Goal: Task Accomplishment & Management: Complete application form

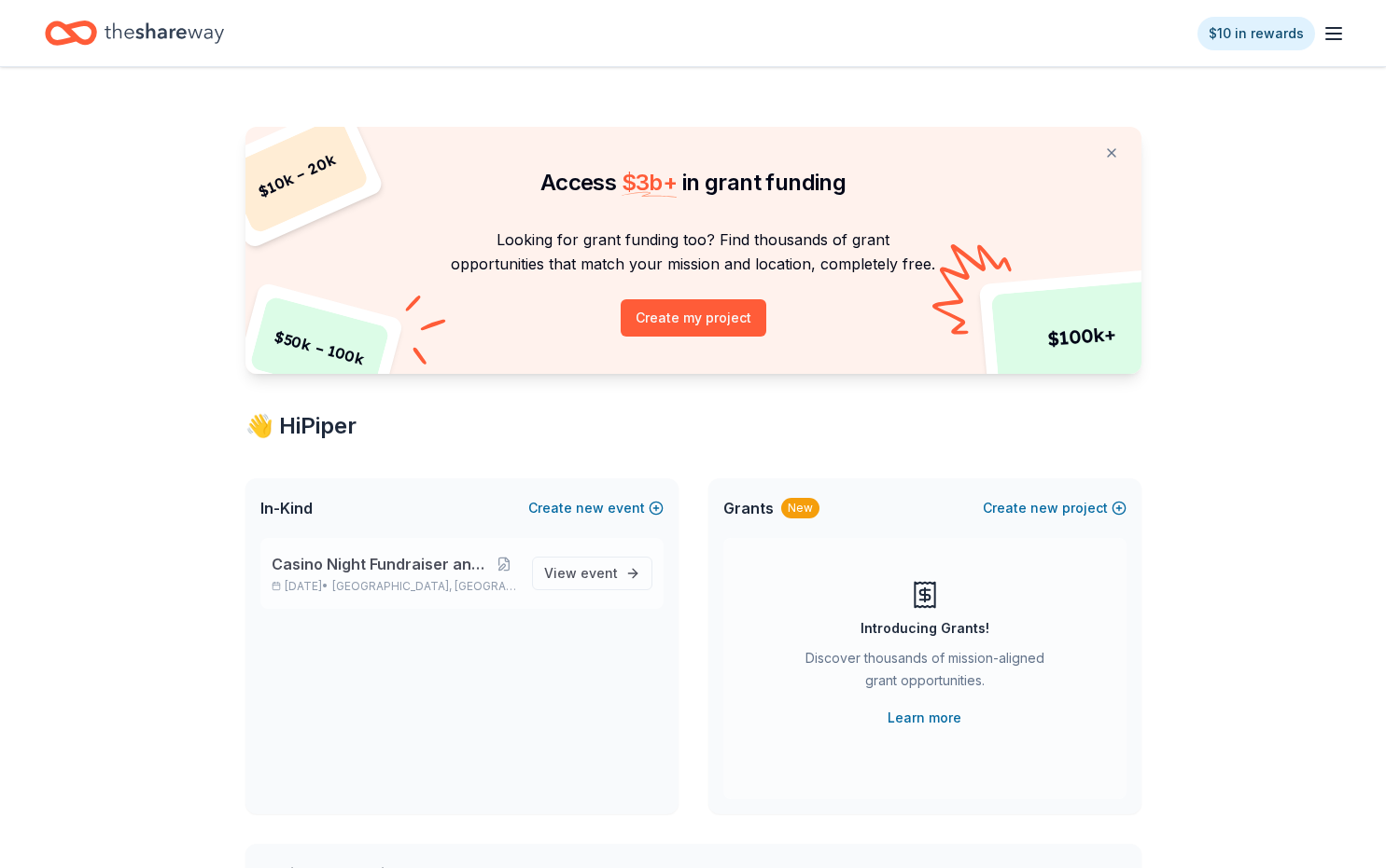
click at [441, 568] on span "Casino Night Fundraiser and Silent Auction" at bounding box center [381, 564] width 219 height 22
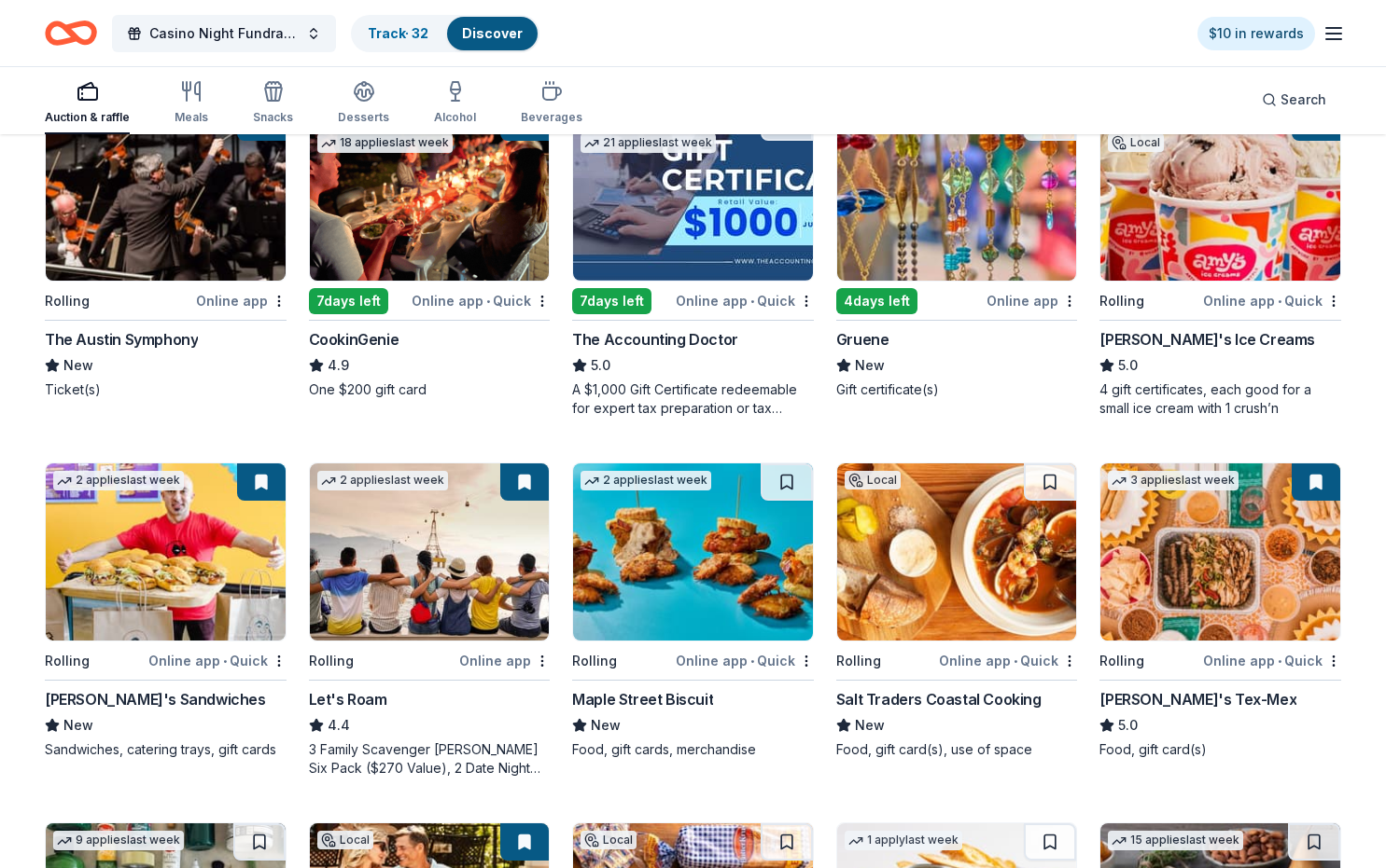
scroll to position [261, 0]
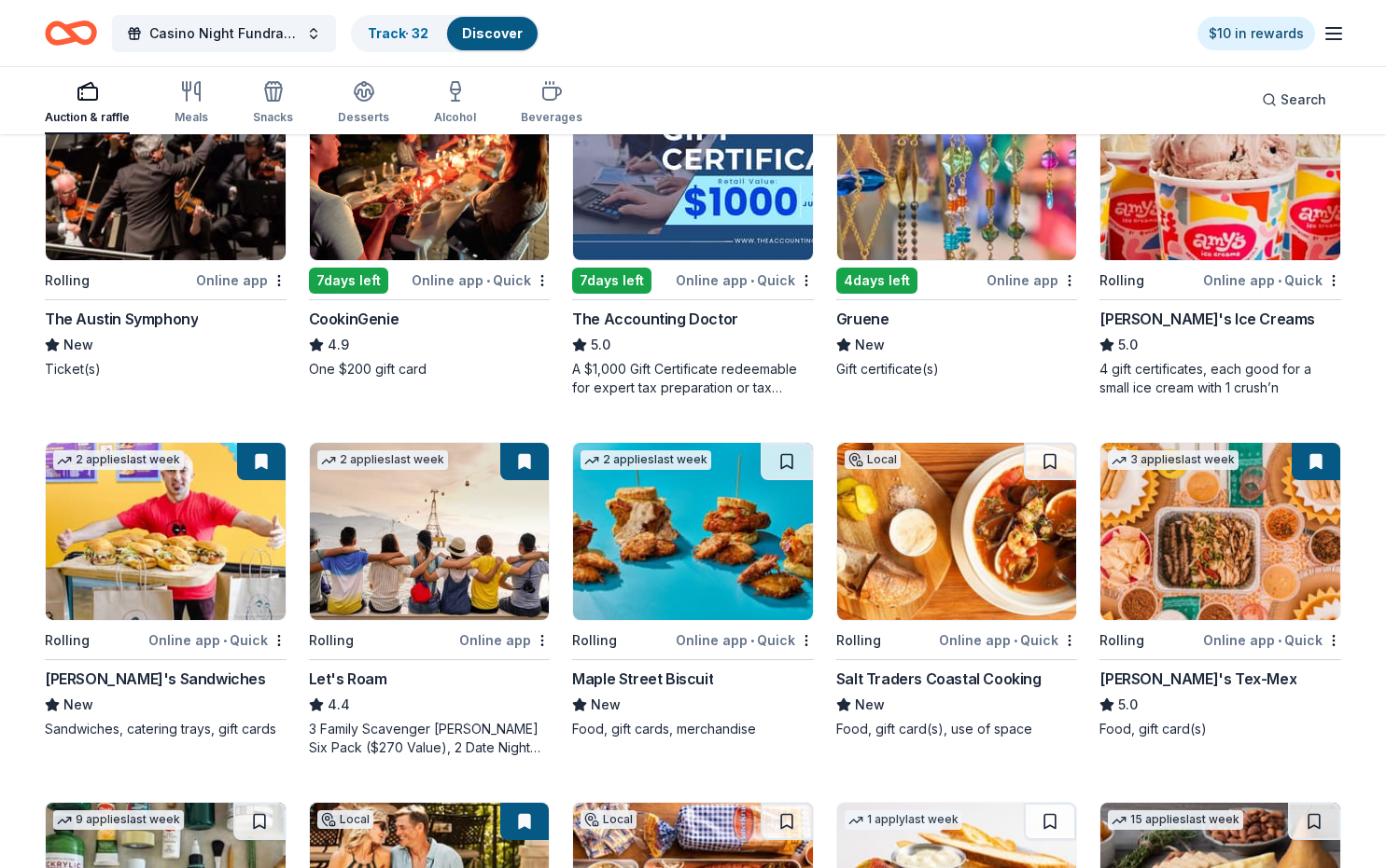
click at [352, 684] on div "Let's Roam" at bounding box center [347, 679] width 79 height 22
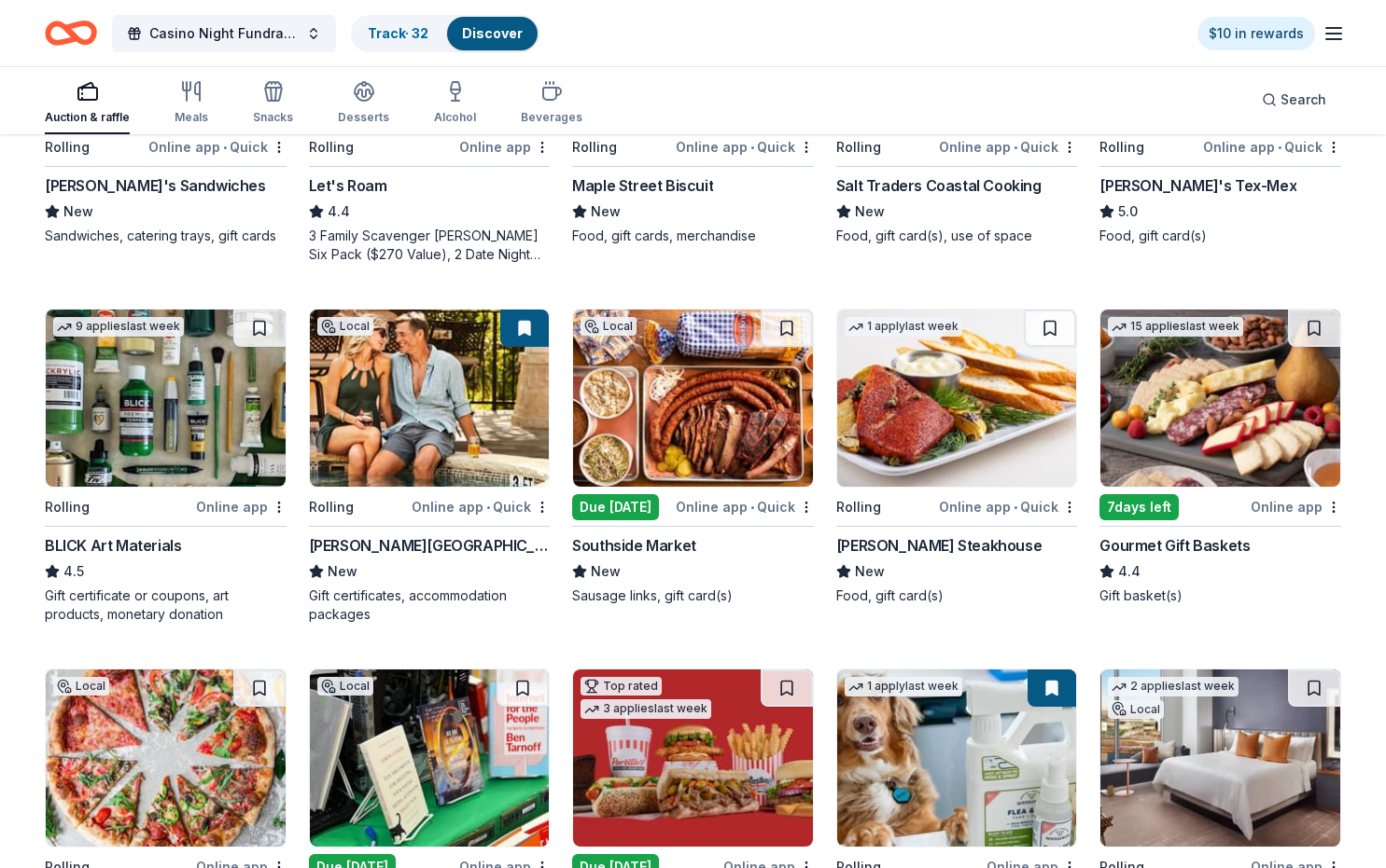
scroll to position [756, 0]
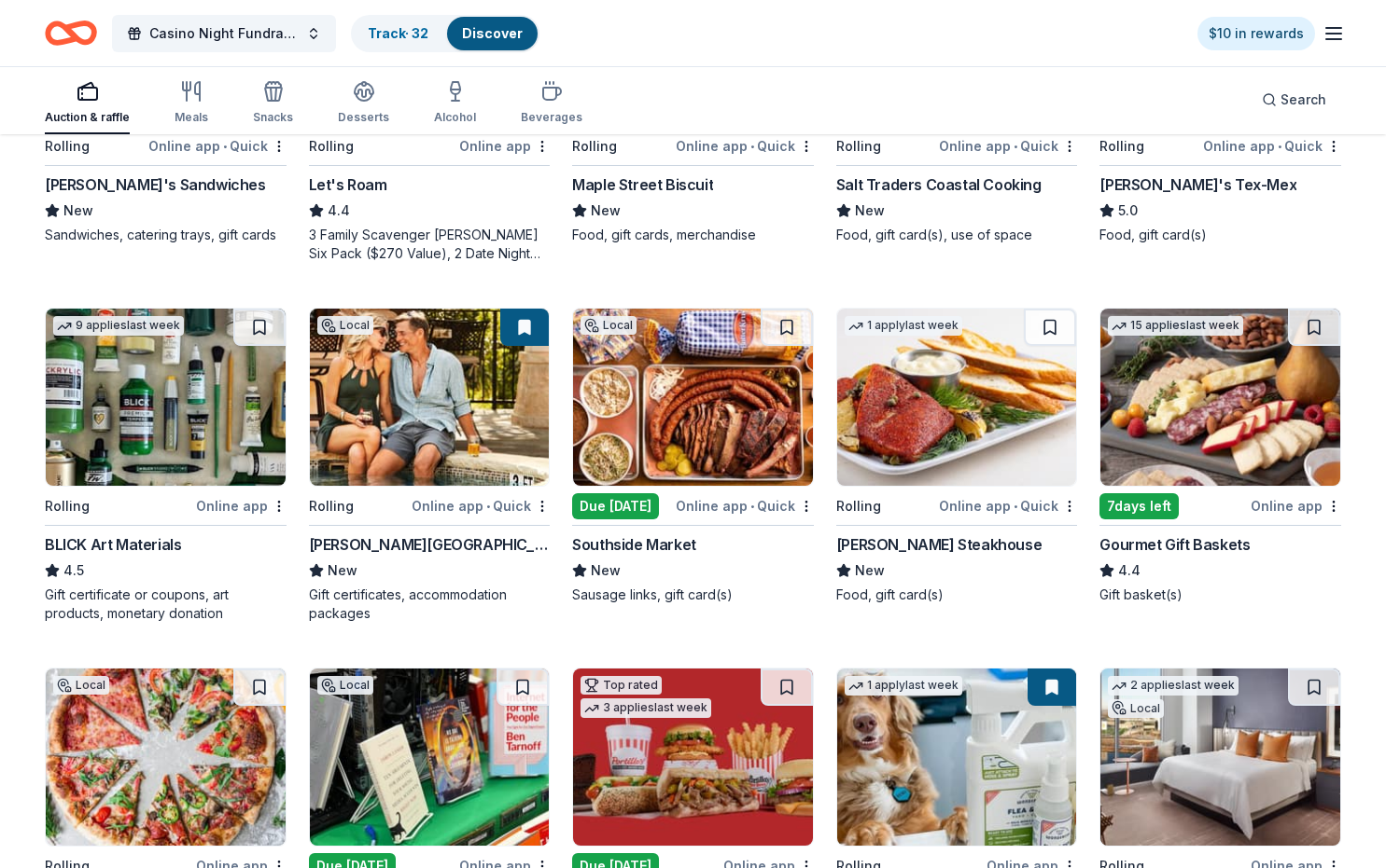
click at [631, 503] on div "Due today" at bounding box center [614, 507] width 87 height 26
click at [692, 422] on img at bounding box center [692, 397] width 240 height 177
click at [1205, 425] on img at bounding box center [1220, 397] width 240 height 177
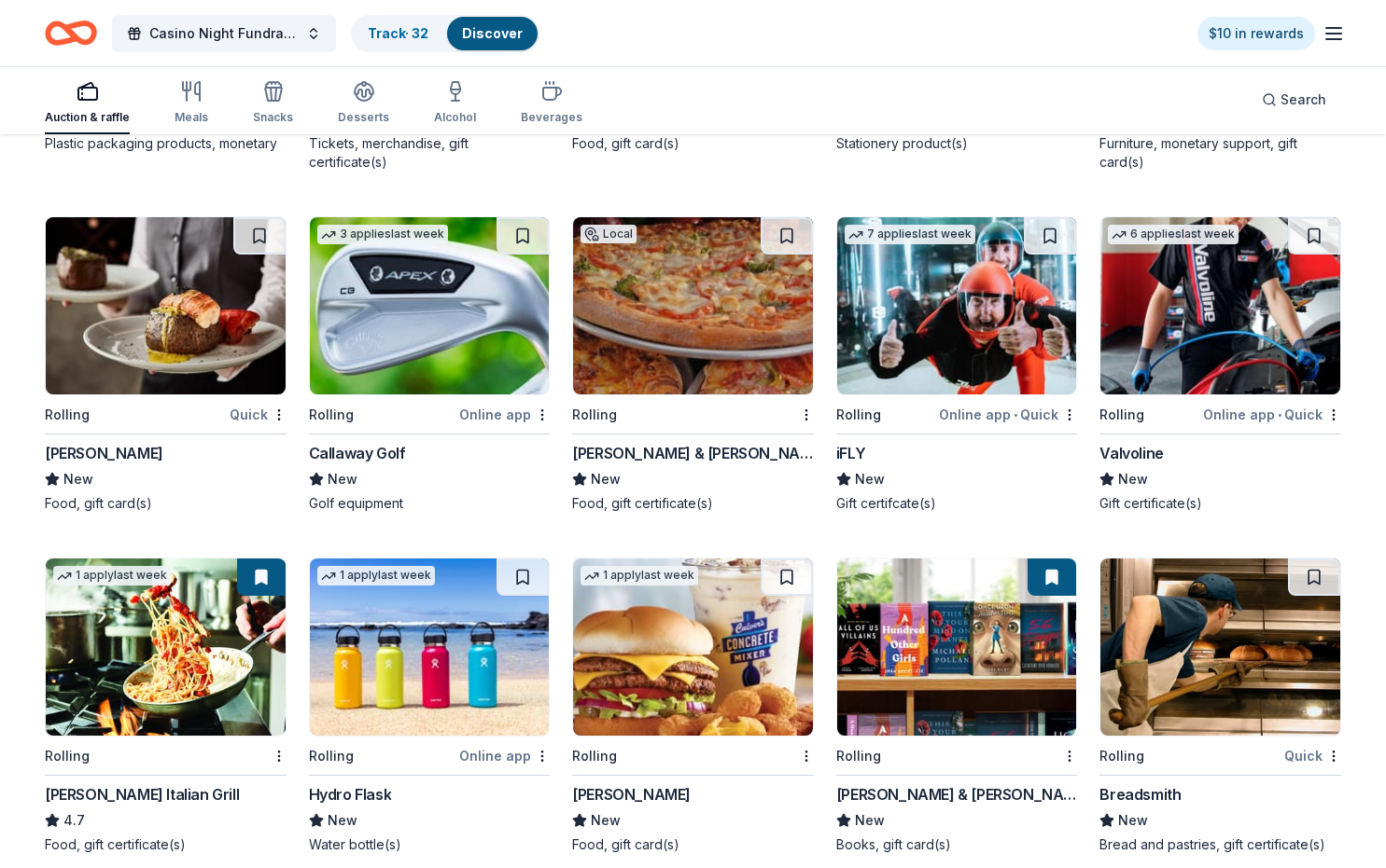
scroll to position [7327, 0]
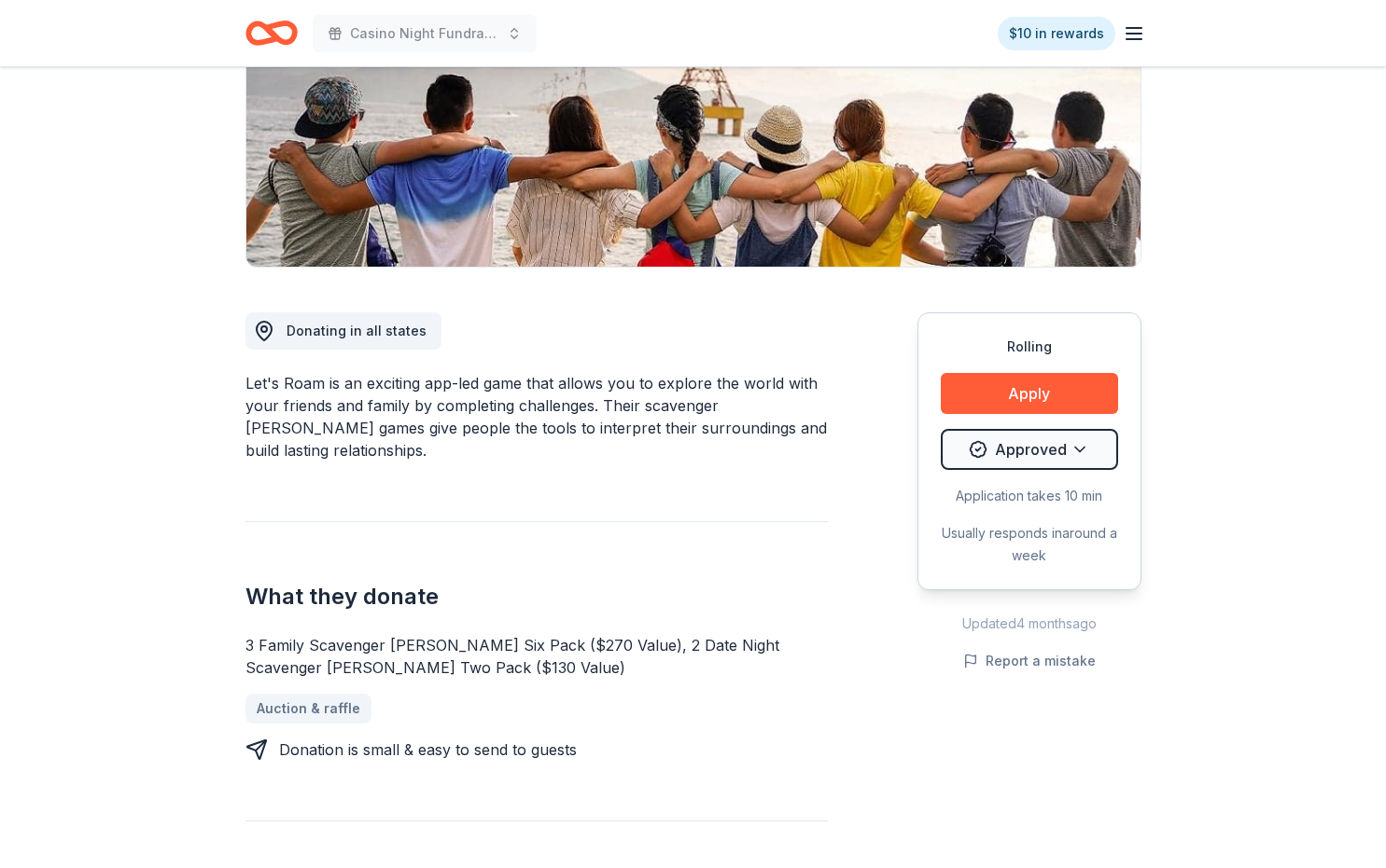
scroll to position [298, 0]
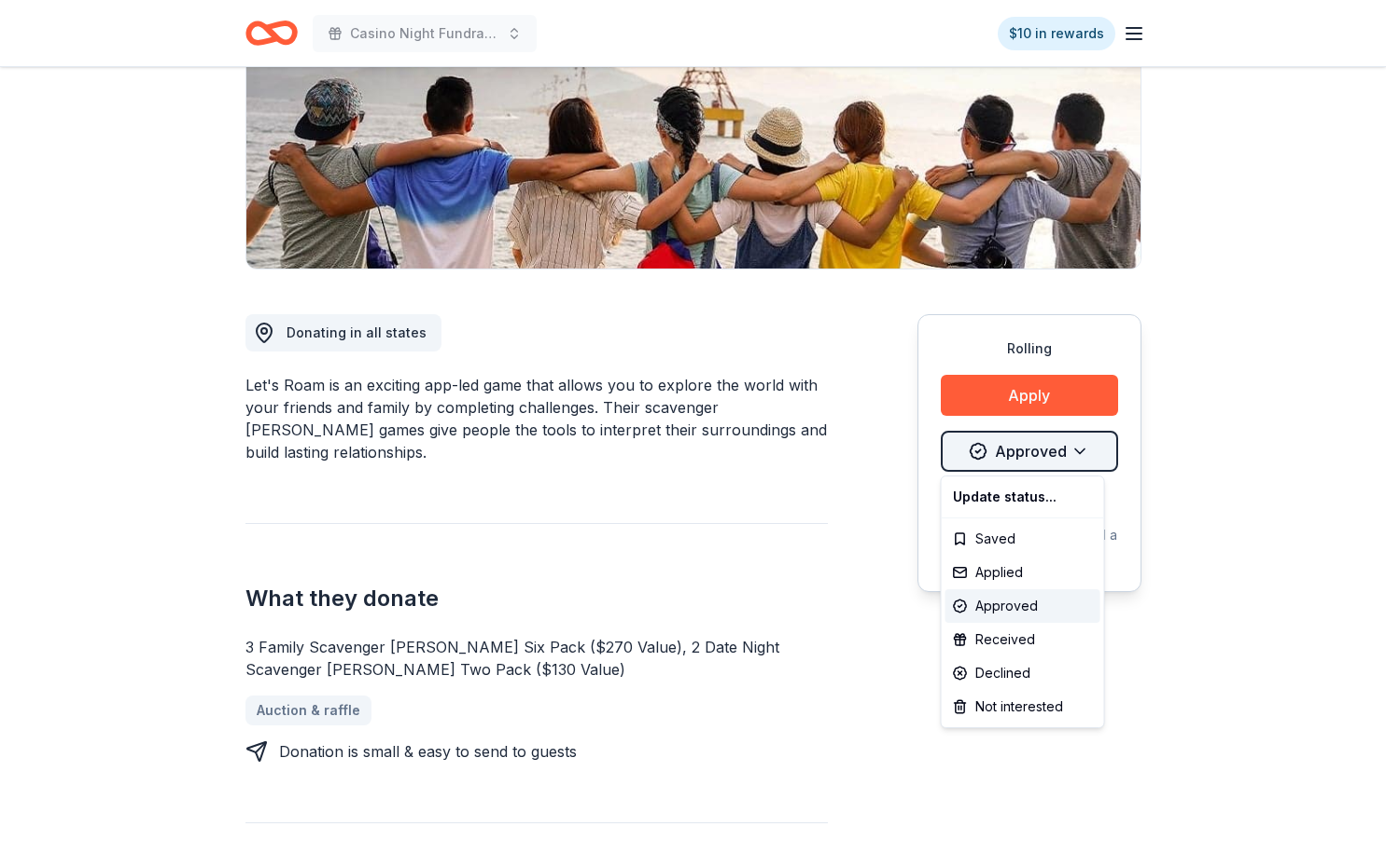
click at [1074, 447] on html "Casino Night Fundraiser and Silent Auction $10 in rewards Rolling Share Let's R…" at bounding box center [693, 136] width 1386 height 868
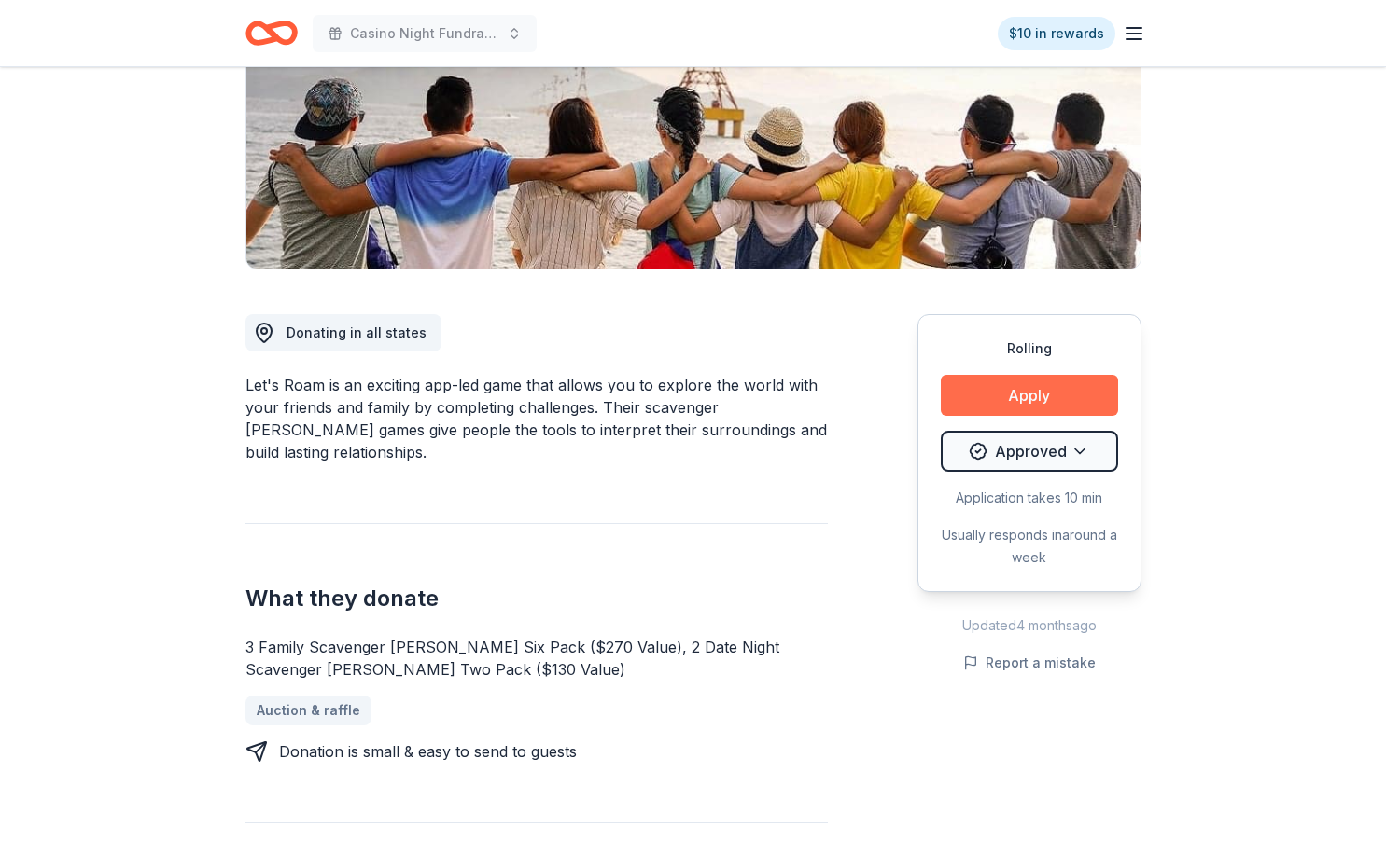
click at [1048, 388] on button "Apply" at bounding box center [1030, 395] width 177 height 41
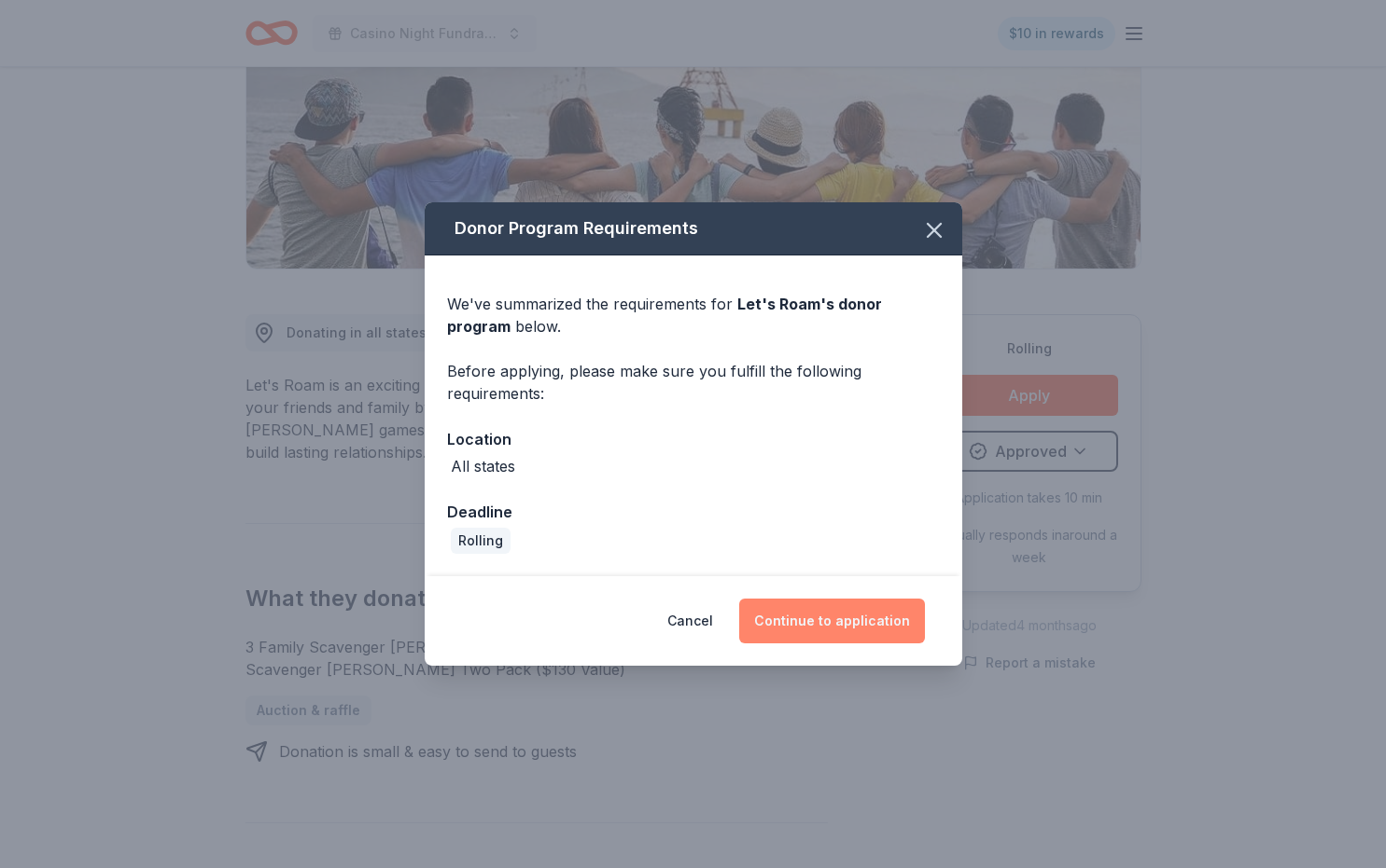
click at [830, 620] on button "Continue to application" at bounding box center [831, 621] width 185 height 45
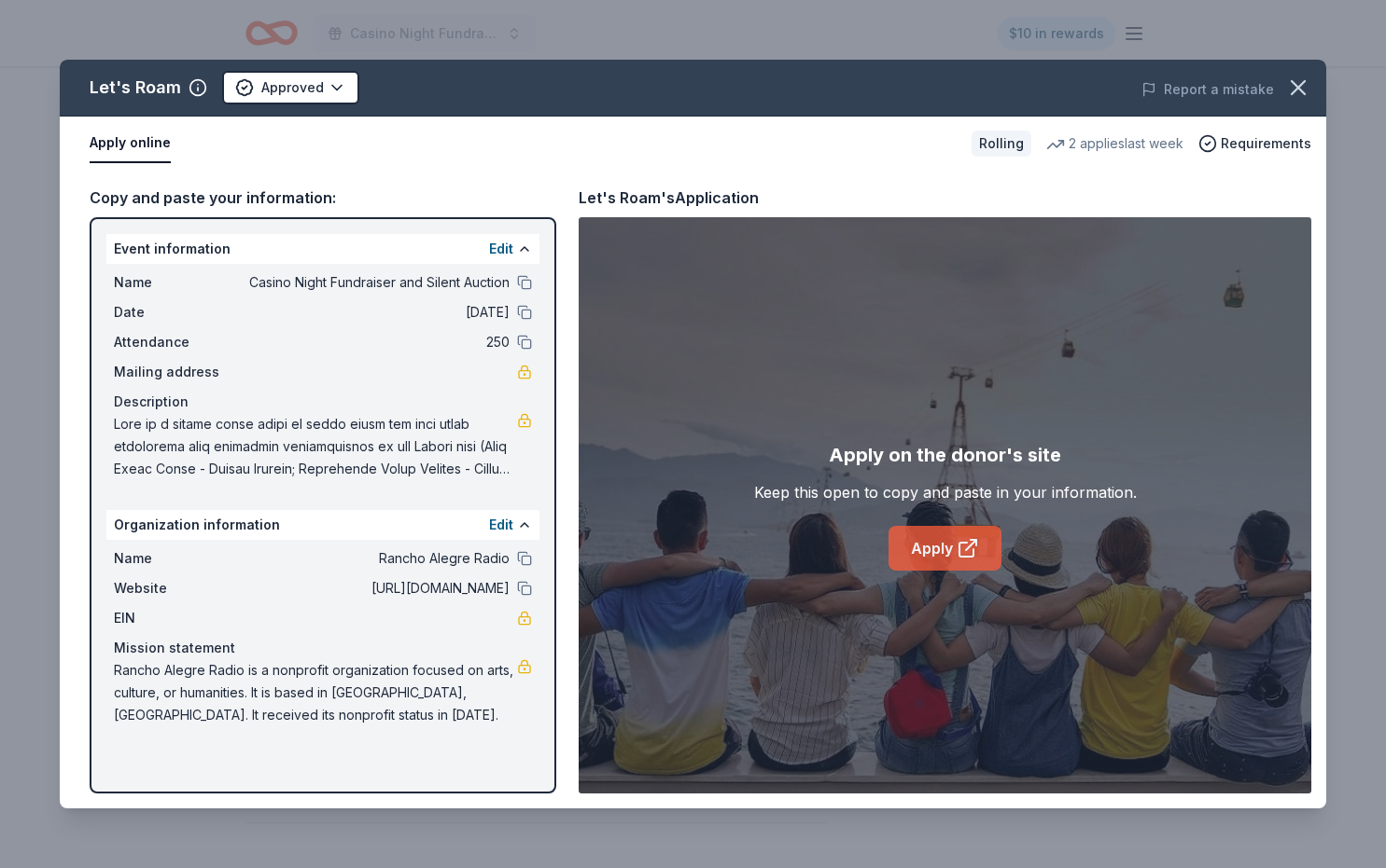
click at [946, 548] on link "Apply" at bounding box center [944, 548] width 113 height 45
